Goal: Information Seeking & Learning: Find specific fact

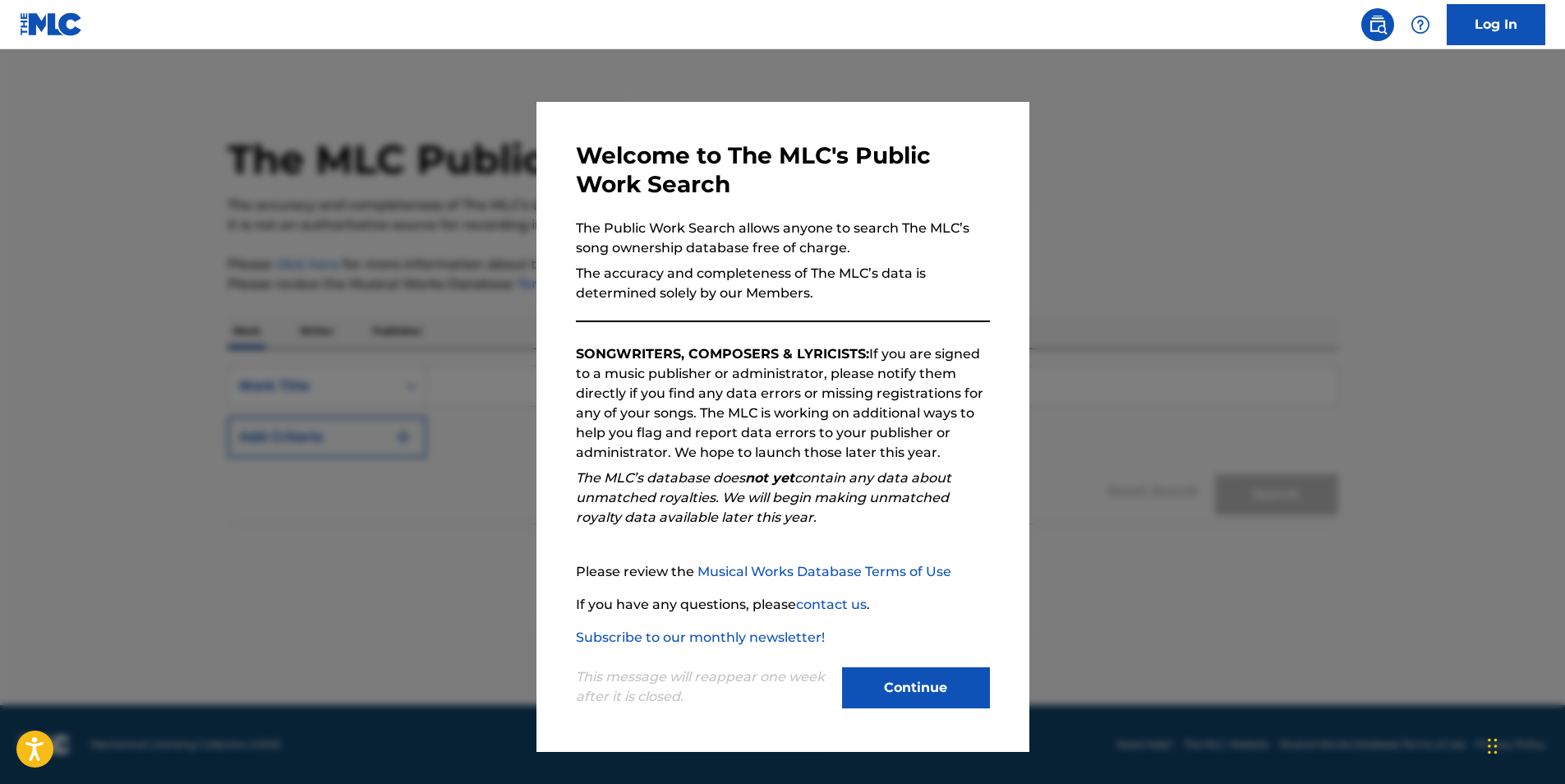
click at [952, 703] on button "Continue" at bounding box center [916, 687] width 148 height 41
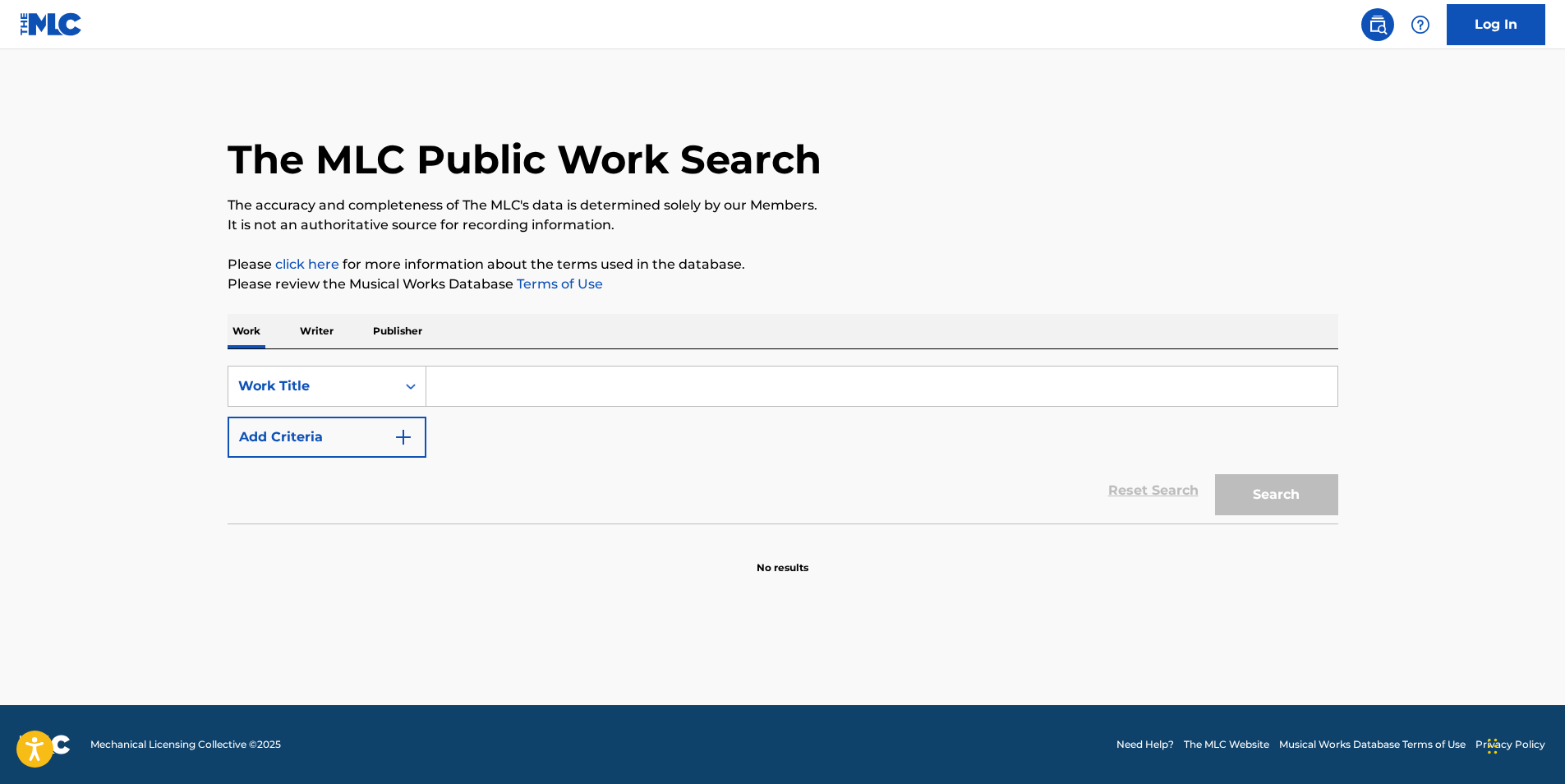
click at [465, 386] on input "Search Form" at bounding box center [882, 386] width 911 height 39
paste input ""[PERSON_NAME]"
drag, startPoint x: 477, startPoint y: 383, endPoint x: 481, endPoint y: 424, distance: 41.2
click at [477, 387] on input ""[PERSON_NAME]" at bounding box center [882, 386] width 911 height 39
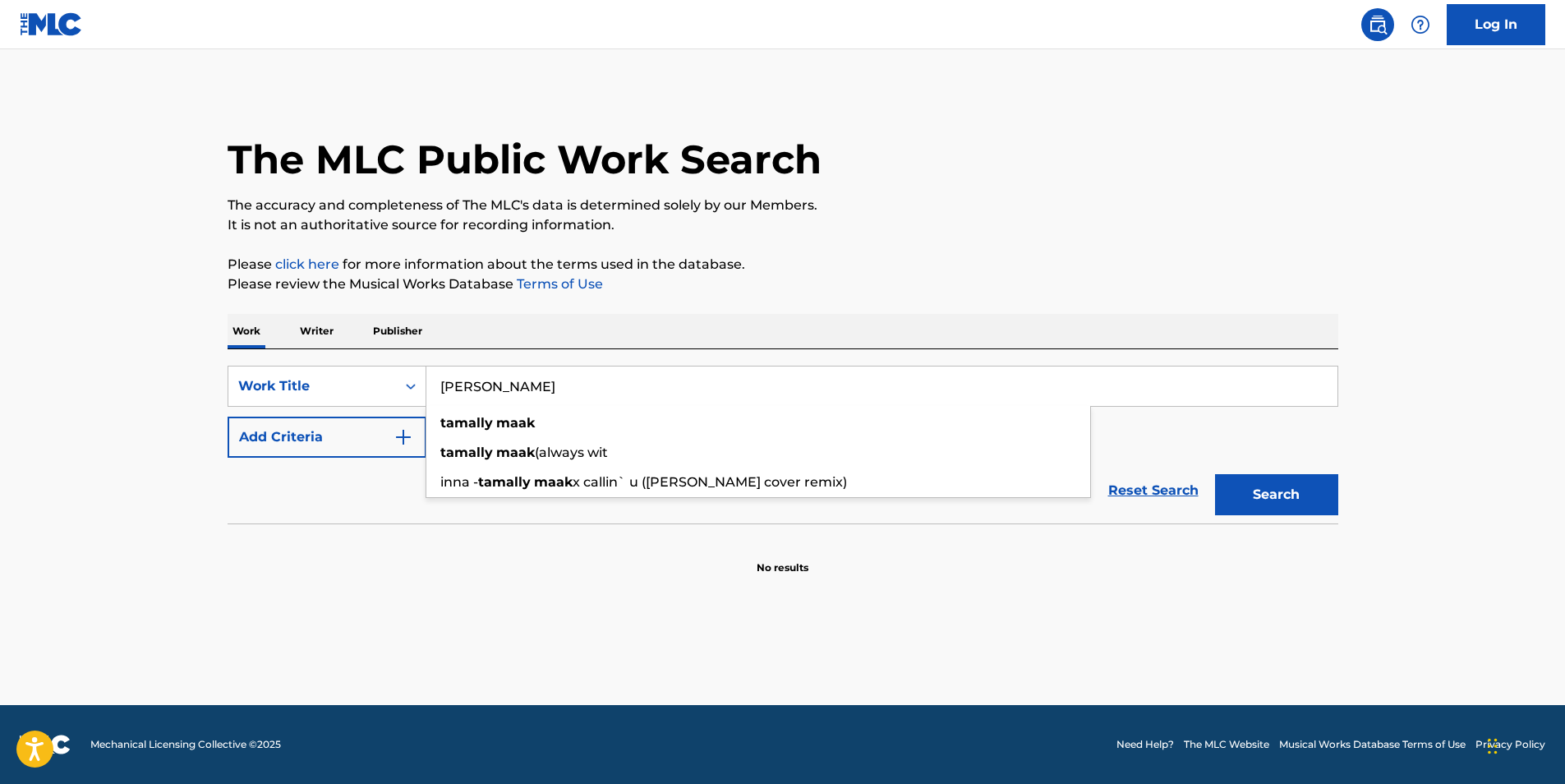
type input "[PERSON_NAME]"
click at [480, 414] on strong "tamally" at bounding box center [466, 422] width 53 height 16
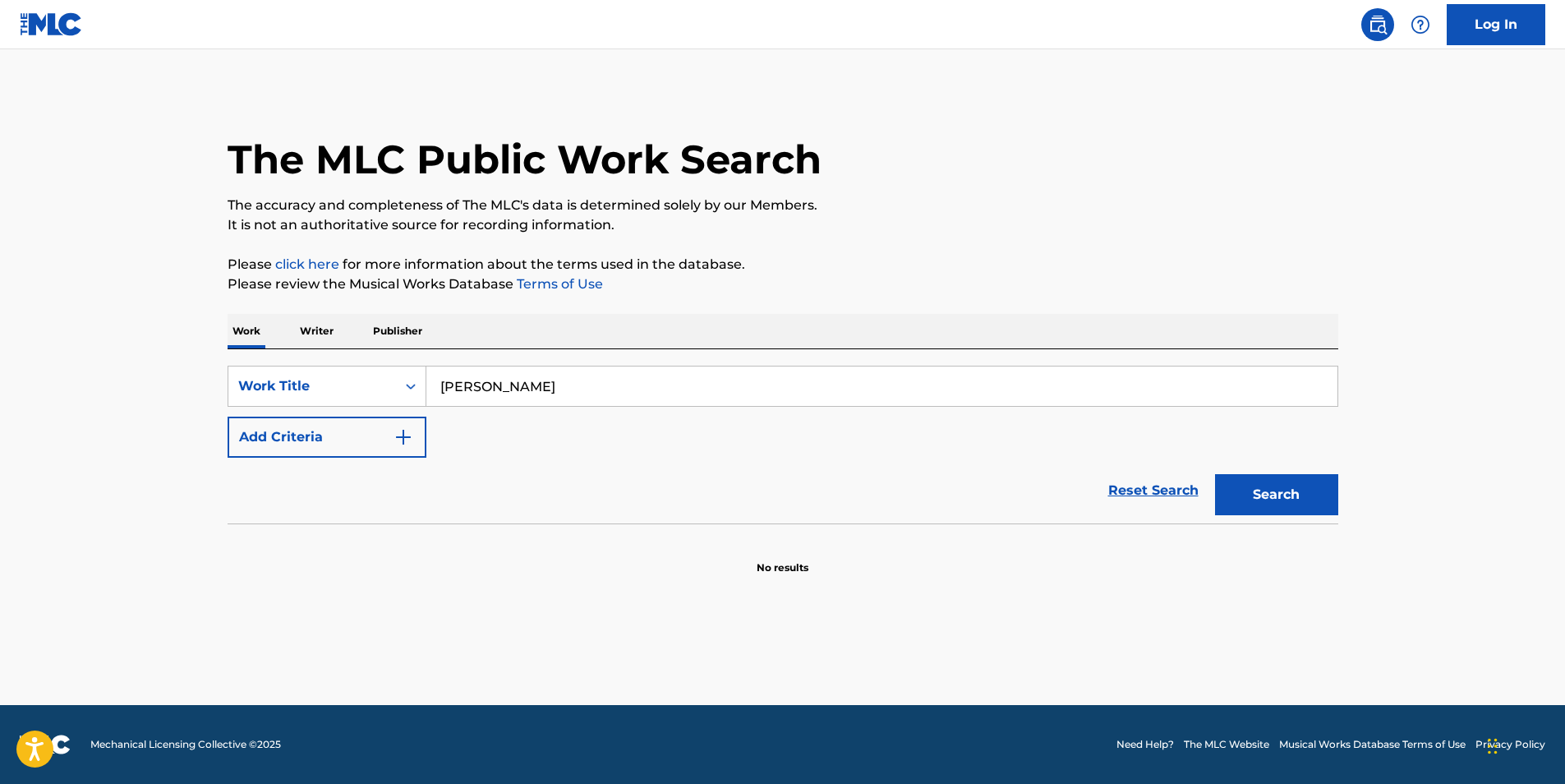
click at [1254, 492] on button "Search" at bounding box center [1277, 494] width 123 height 41
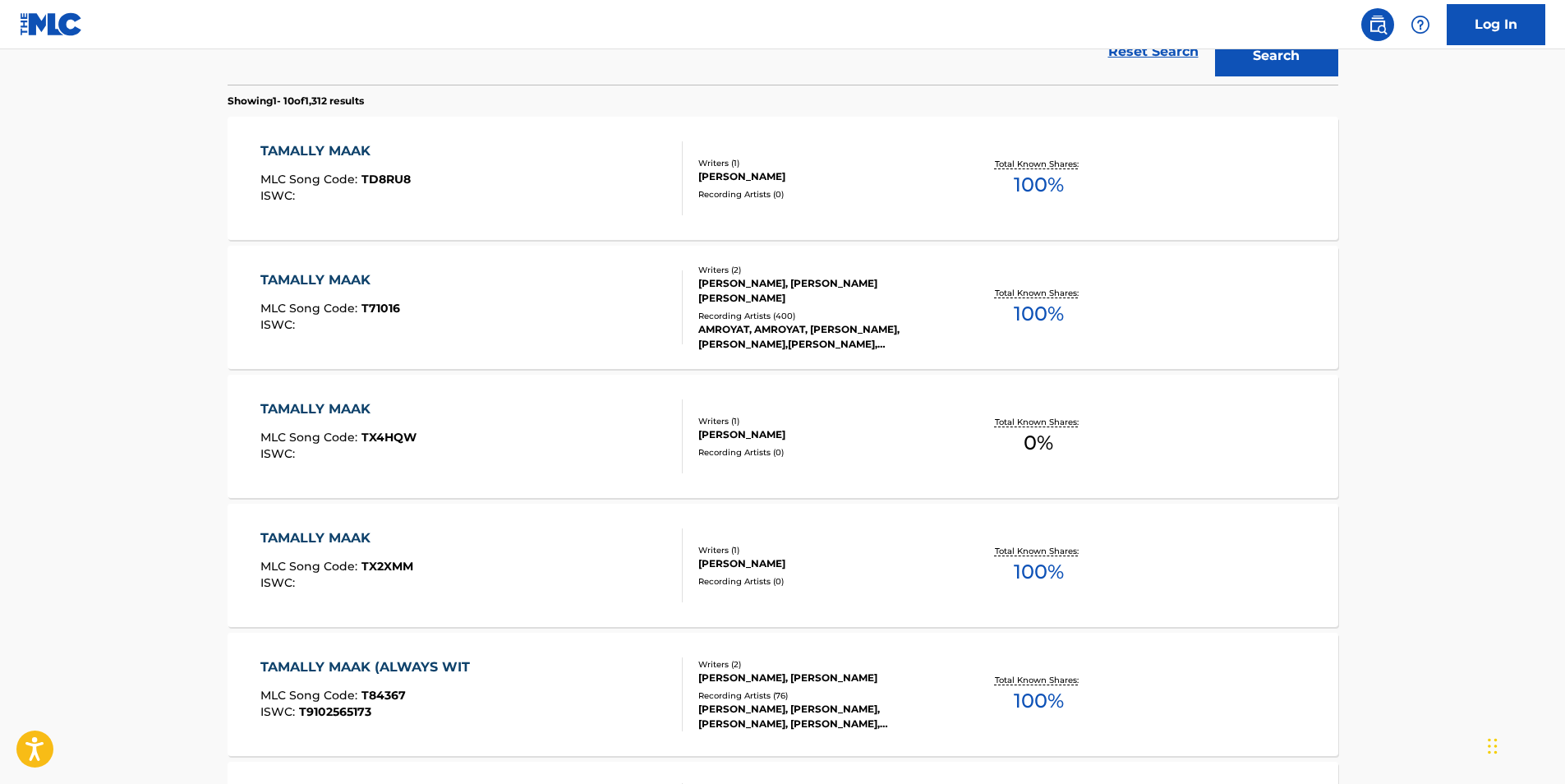
scroll to position [492, 0]
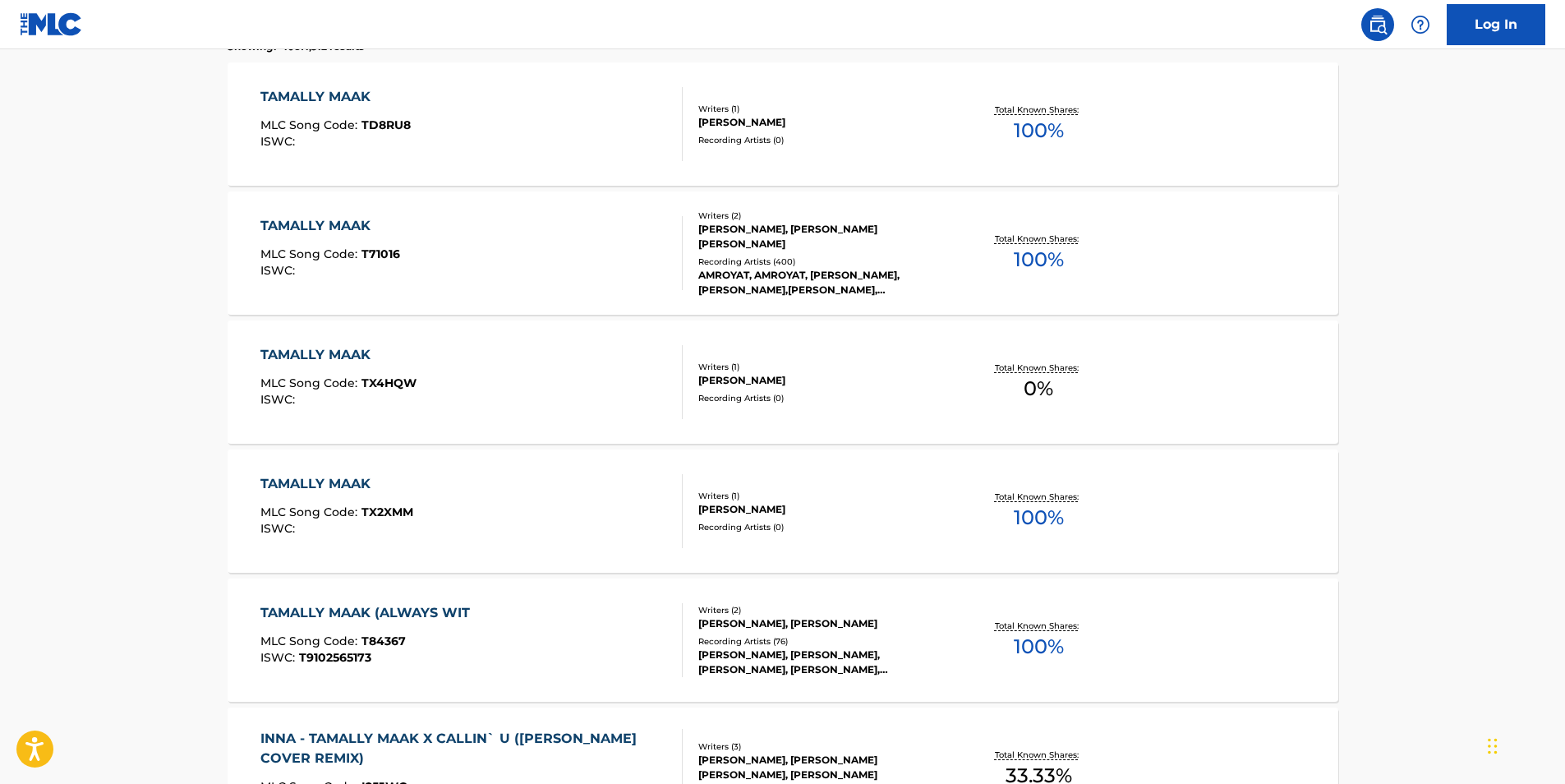
click at [409, 607] on div "TAMALLY MAAK (ALWAYS WIT" at bounding box center [369, 612] width 218 height 20
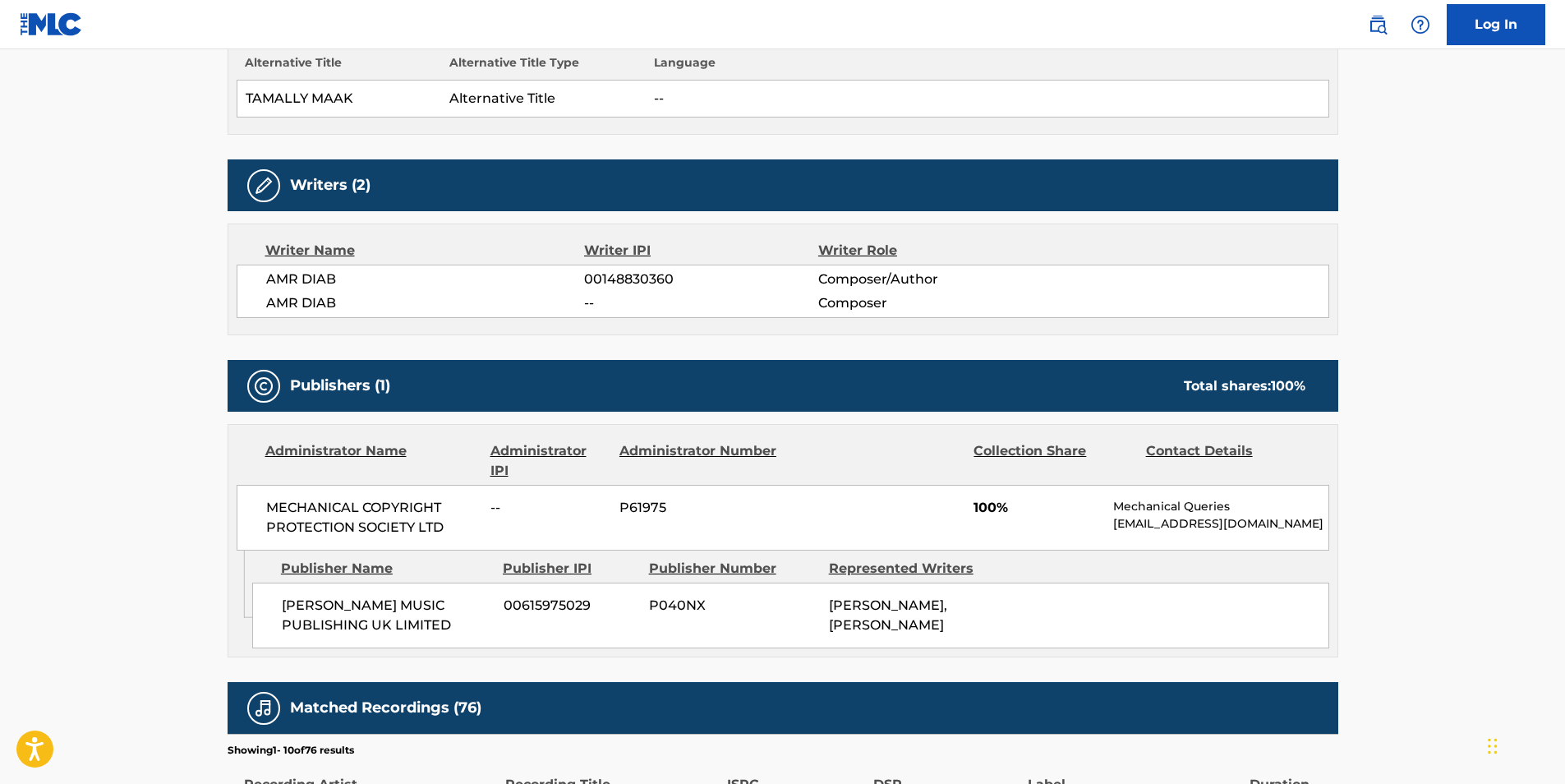
scroll to position [575, 0]
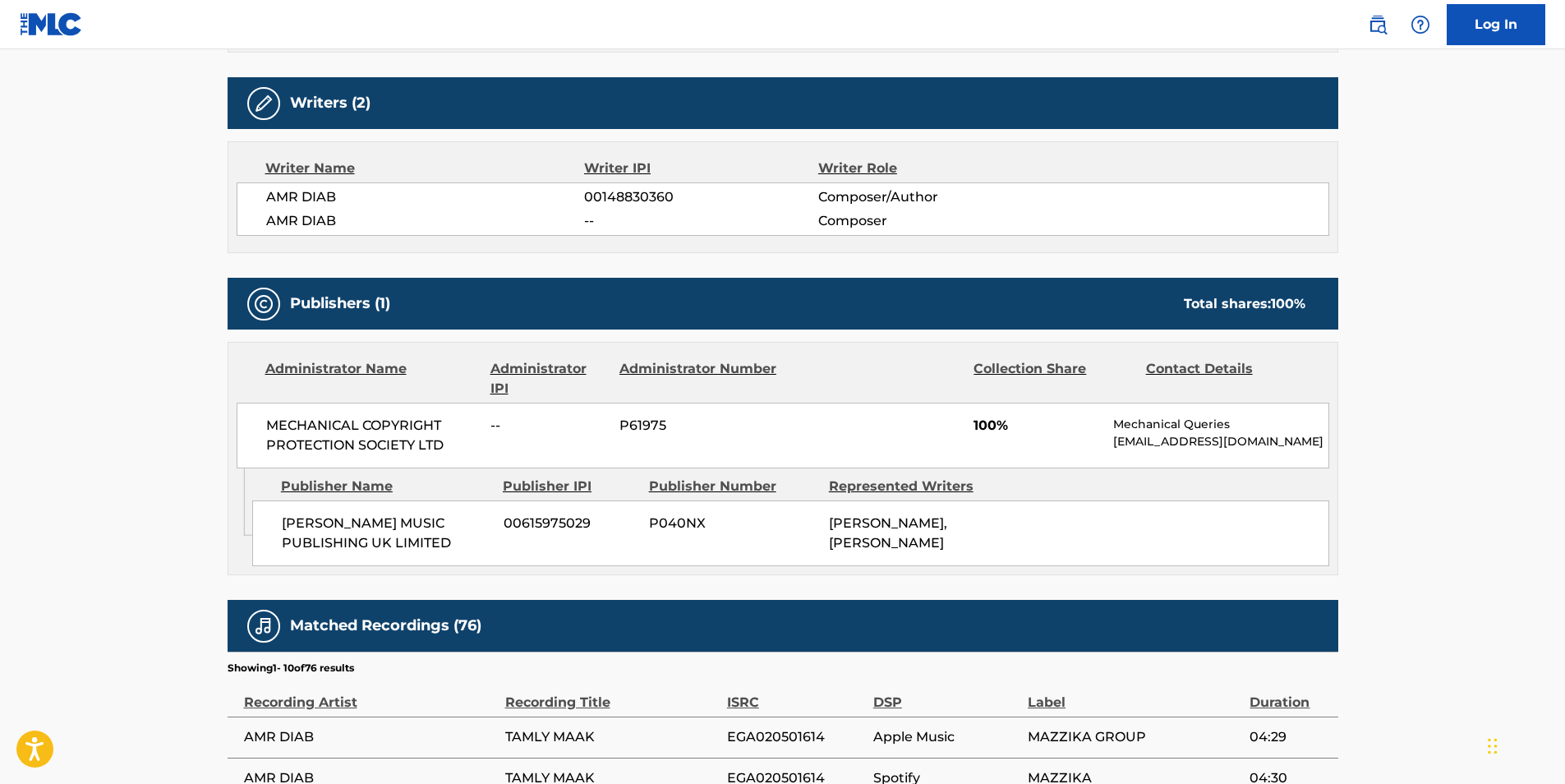
click at [343, 425] on span "MECHANICAL COPYRIGHT PROTECTION SOCIETY LTD" at bounding box center [373, 435] width 213 height 39
click at [461, 543] on span "[PERSON_NAME] MUSIC PUBLISHING UK LIMITED" at bounding box center [386, 532] width 210 height 39
drag, startPoint x: 399, startPoint y: 531, endPoint x: 279, endPoint y: 529, distance: 120.0
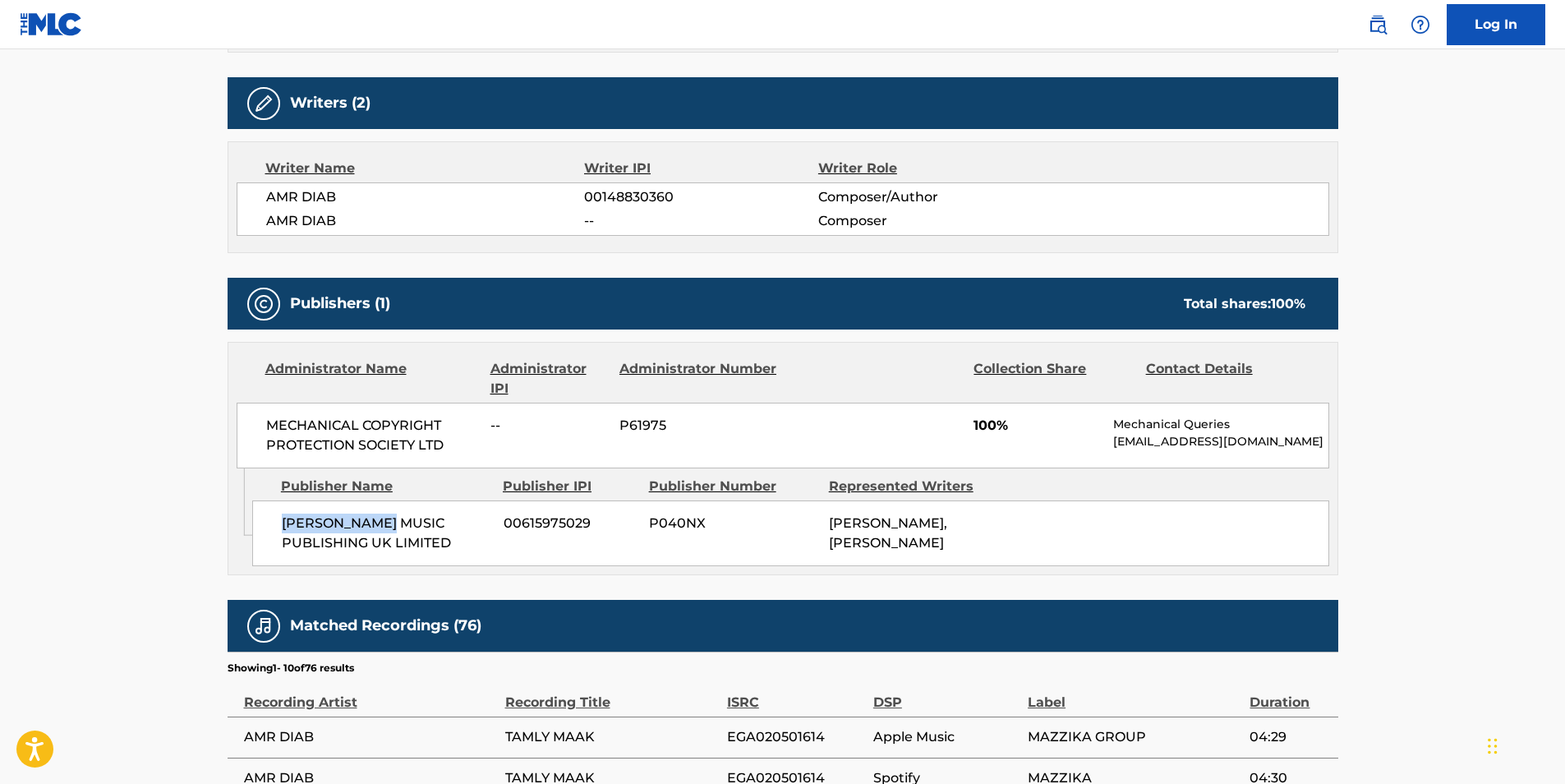
click at [279, 529] on div "[PERSON_NAME] MUSIC PUBLISHING UK LIMITED 00615975029 P040NX [PERSON_NAME], [PE…" at bounding box center [791, 532] width 1077 height 65
drag, startPoint x: 279, startPoint y: 529, endPoint x: 352, endPoint y: 536, distance: 73.3
click at [343, 536] on span "[PERSON_NAME] MUSIC PUBLISHING UK LIMITED" at bounding box center [386, 532] width 210 height 39
drag, startPoint x: 410, startPoint y: 538, endPoint x: 279, endPoint y: 541, distance: 131.0
click at [269, 541] on div "[PERSON_NAME] MUSIC PUBLISHING UK LIMITED 00615975029 P040NX [PERSON_NAME], [PE…" at bounding box center [791, 532] width 1077 height 65
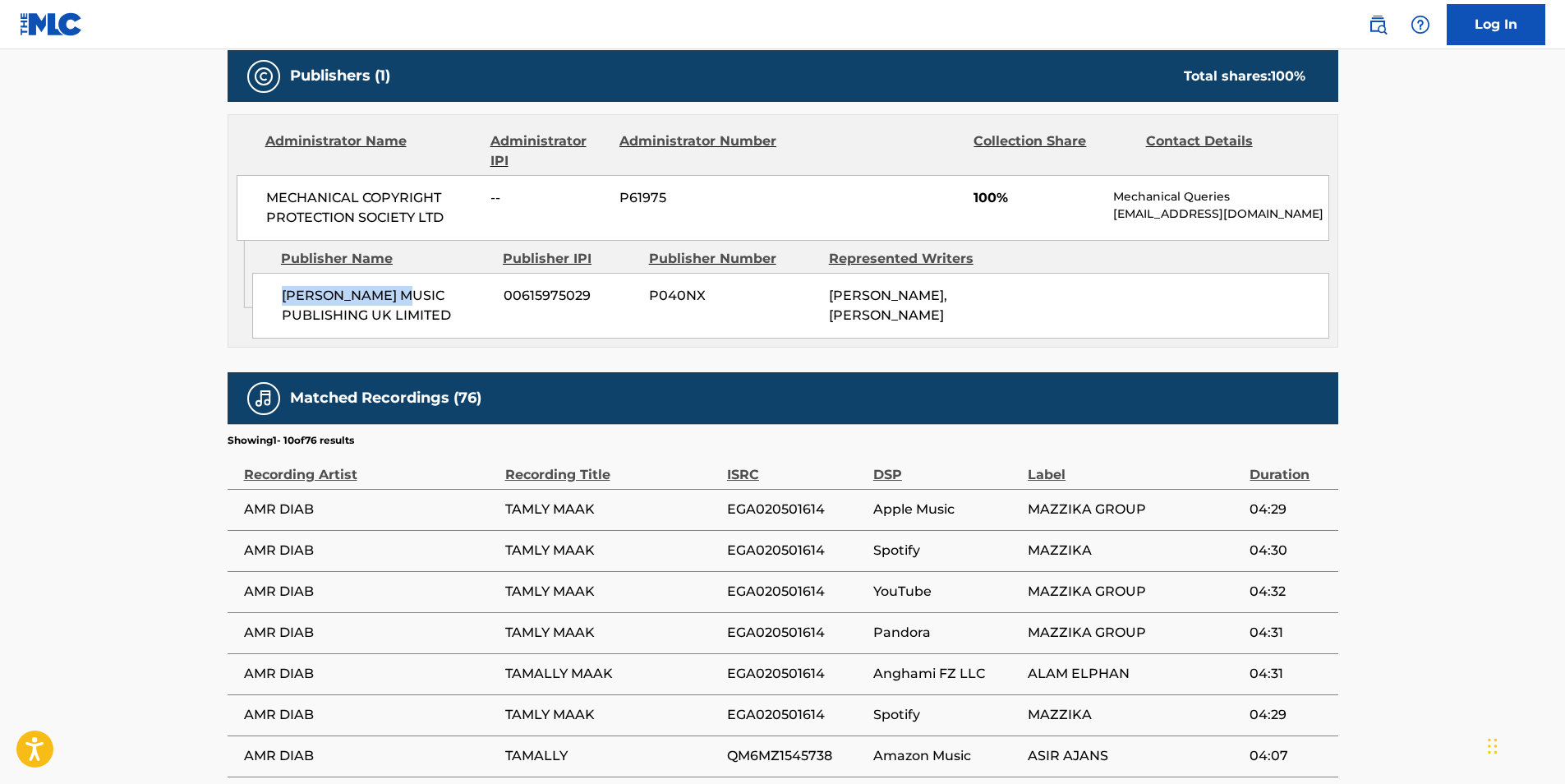
scroll to position [821, 0]
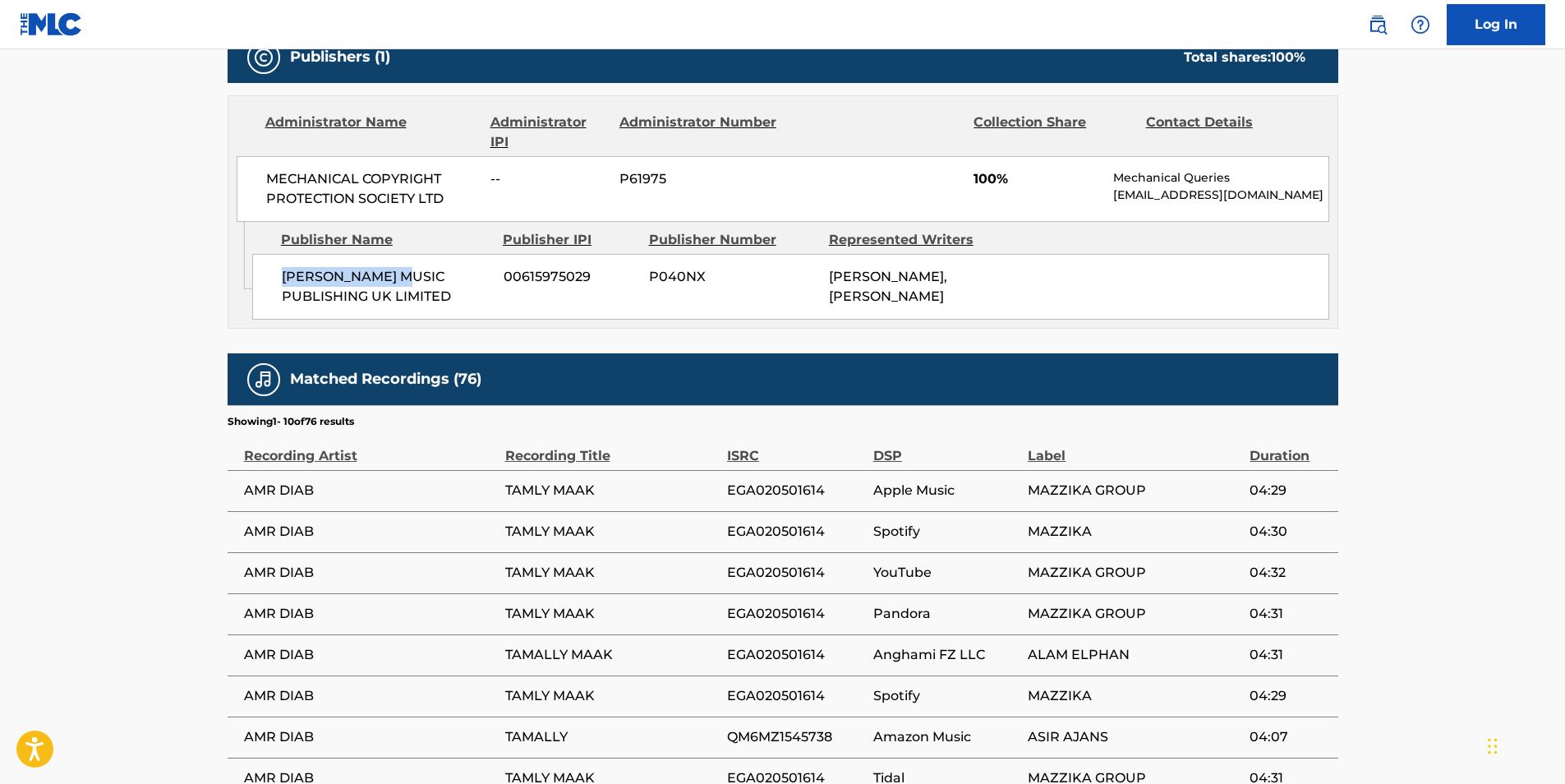
copy span "[PERSON_NAME] MUSIC"
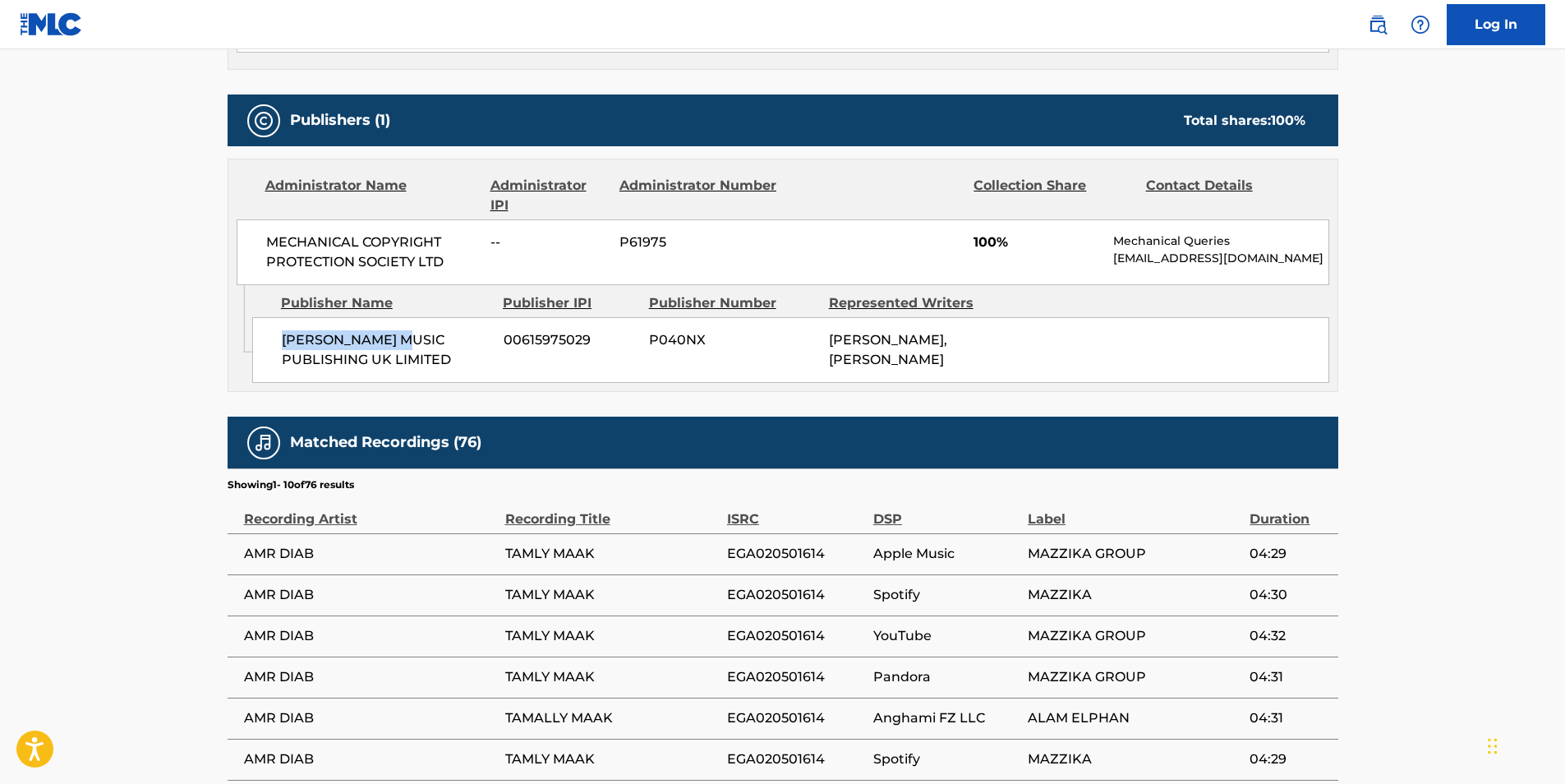
scroll to position [739, 0]
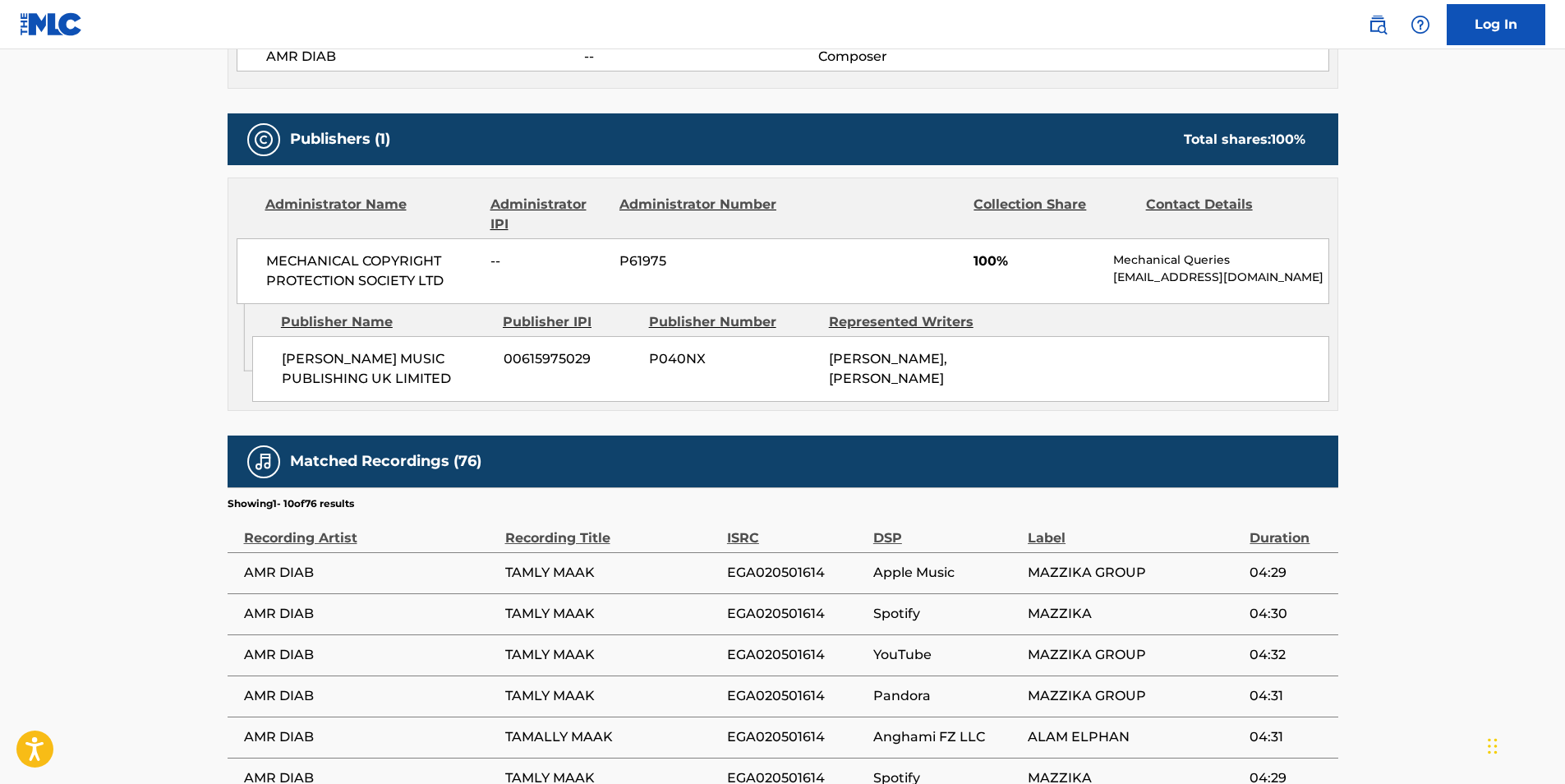
click at [1456, 398] on main "< Back to public search results Copy work link TAMALLY MAAK (ALWAYS WIT Work De…" at bounding box center [782, 179] width 1565 height 1738
